Goal: Task Accomplishment & Management: Use online tool/utility

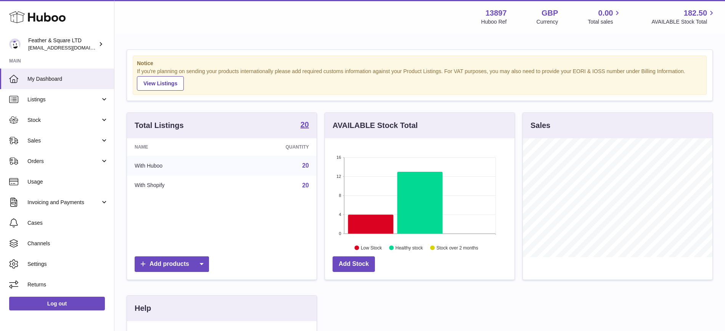
scroll to position [119, 190]
click at [71, 138] on span "Sales" at bounding box center [63, 140] width 73 height 7
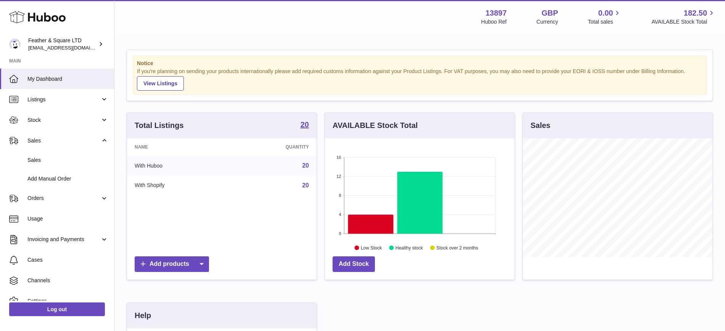
click at [47, 164] on link "Sales" at bounding box center [57, 160] width 114 height 19
